Goal: Task Accomplishment & Management: Use online tool/utility

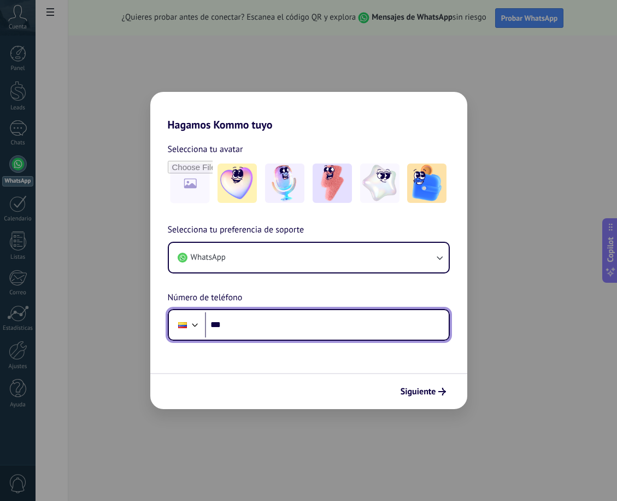
click at [275, 320] on input "***" at bounding box center [327, 324] width 244 height 25
type input "**********"
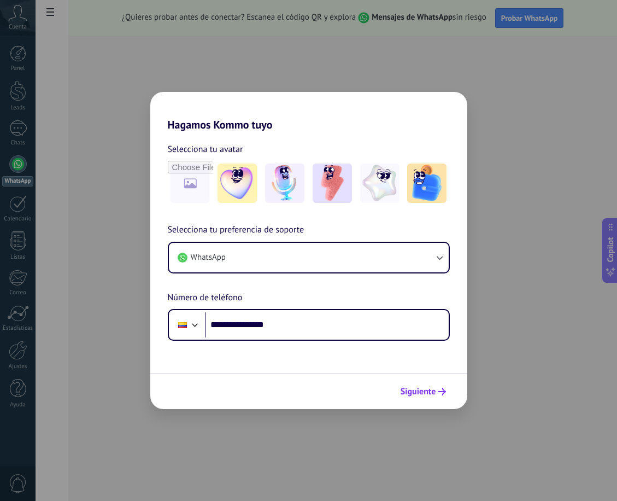
click at [429, 394] on span "Siguiente" at bounding box center [419, 392] width 36 height 8
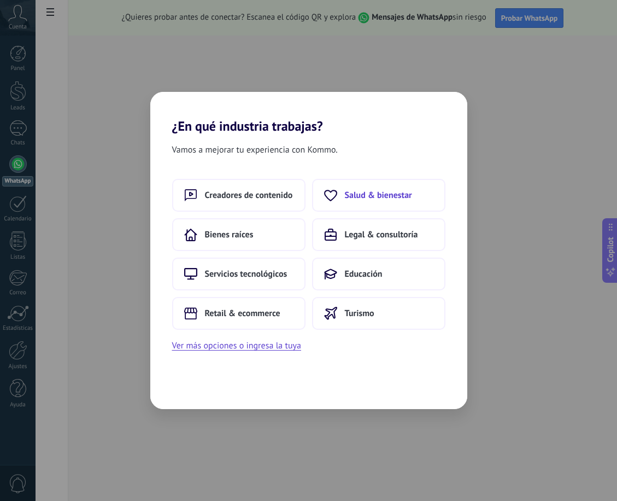
click at [378, 200] on span "Salud & bienestar" at bounding box center [378, 195] width 67 height 11
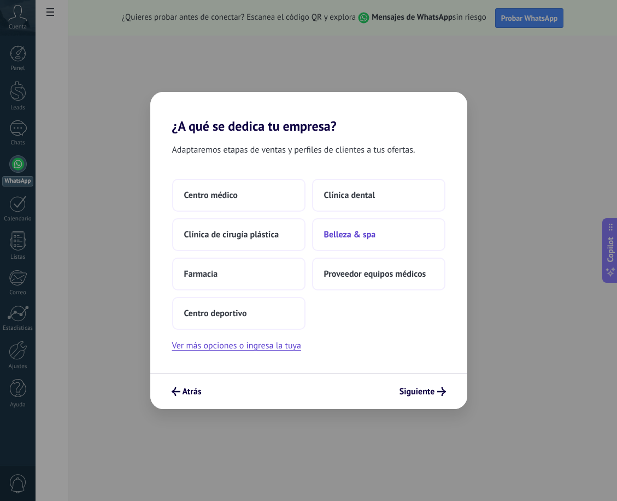
click at [352, 235] on span "Belleza & spa" at bounding box center [350, 234] width 52 height 11
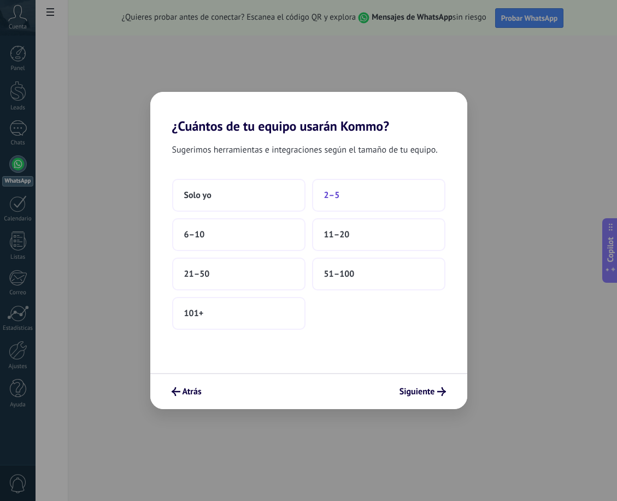
click at [332, 195] on span "2–5" at bounding box center [332, 195] width 16 height 11
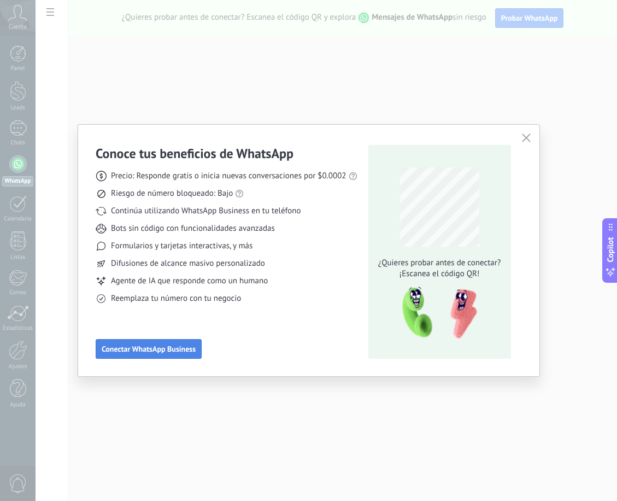
click at [171, 349] on span "Conectar WhatsApp Business" at bounding box center [149, 349] width 94 height 8
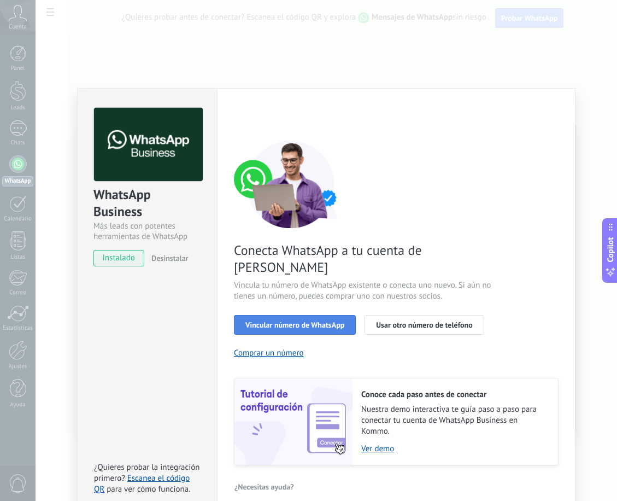
click at [279, 321] on span "Vincular número de WhatsApp" at bounding box center [294, 325] width 99 height 8
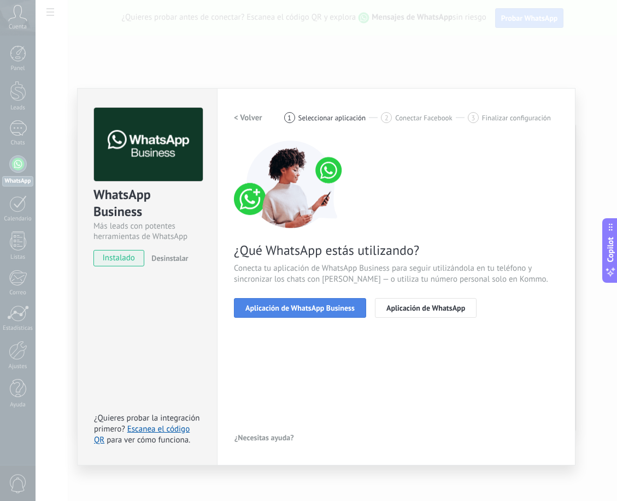
click at [319, 309] on span "Aplicación de WhatsApp Business" at bounding box center [299, 308] width 109 height 8
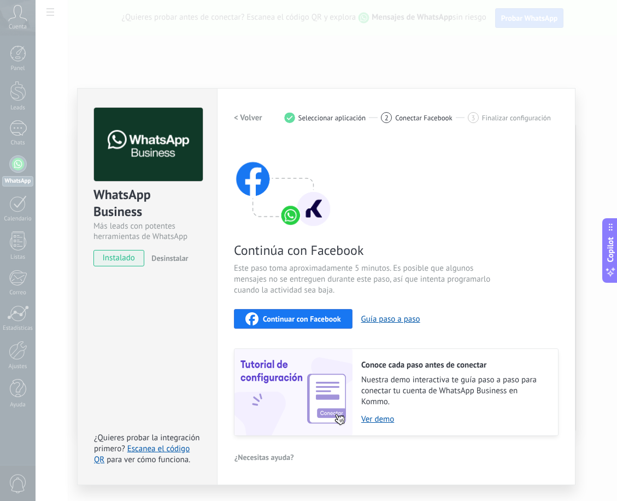
click at [307, 320] on span "Continuar con Facebook" at bounding box center [302, 319] width 78 height 8
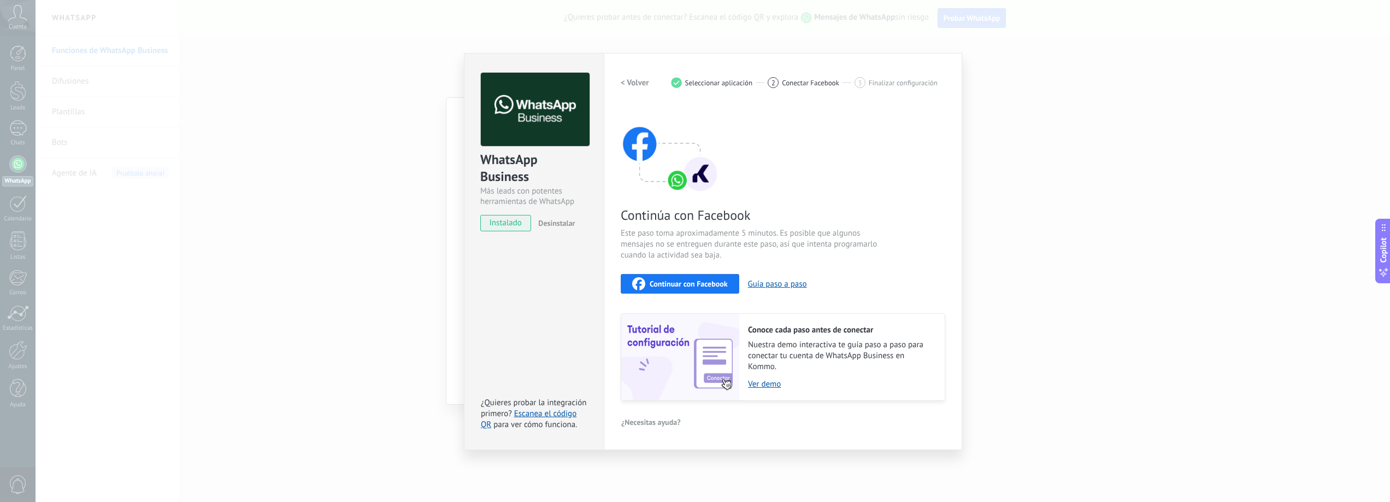
click at [617, 234] on div "WhatsApp Business Más leads con potentes herramientas de WhatsApp instalado Des…" at bounding box center [713, 251] width 1355 height 502
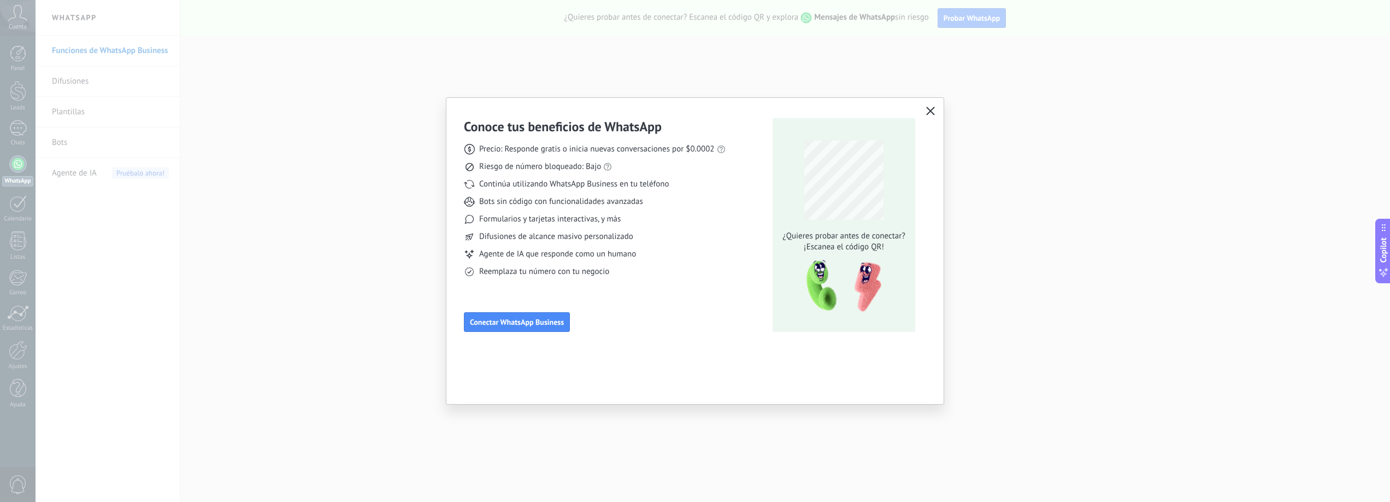
click at [617, 234] on div "Conoce tus beneficios de WhatsApp Precio: Responde gratis o inicia nuevas conve…" at bounding box center [695, 251] width 1390 height 502
click at [617, 112] on icon "button" at bounding box center [930, 111] width 9 height 9
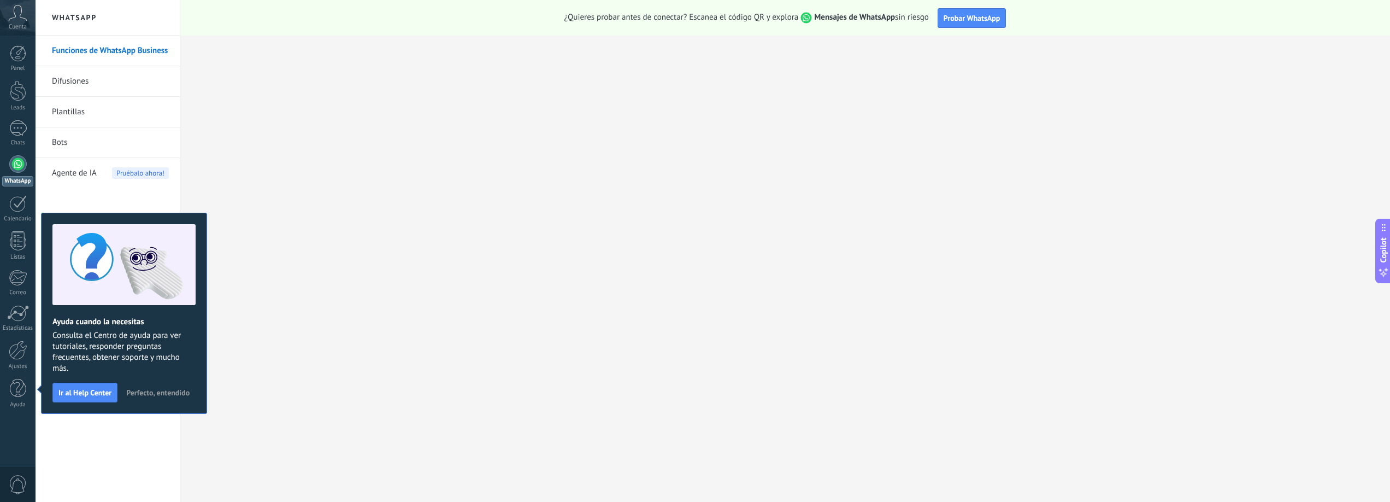
click at [159, 392] on span "Perfecto, entendido" at bounding box center [157, 393] width 63 height 8
